Goal: Navigation & Orientation: Go to known website

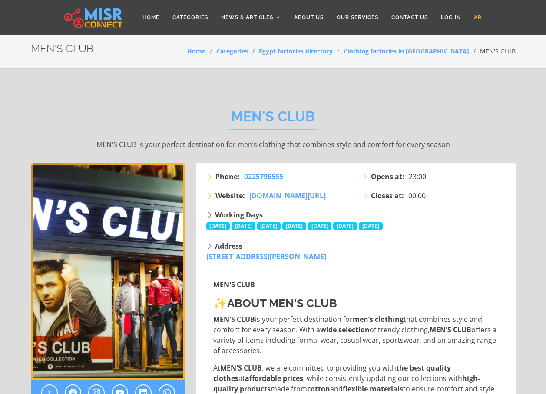
click at [479, 20] on link "AR" at bounding box center [477, 17] width 21 height 17
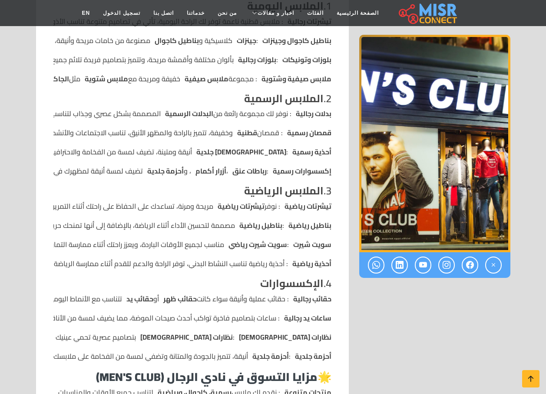
scroll to position [434, 0]
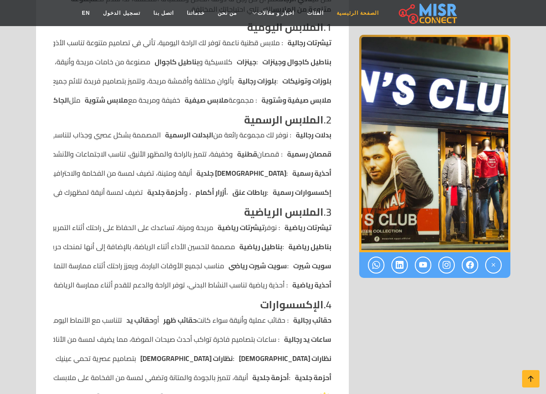
click at [356, 17] on link "الصفحة الرئيسية" at bounding box center [357, 13] width 55 height 17
